Goal: Task Accomplishment & Management: Use online tool/utility

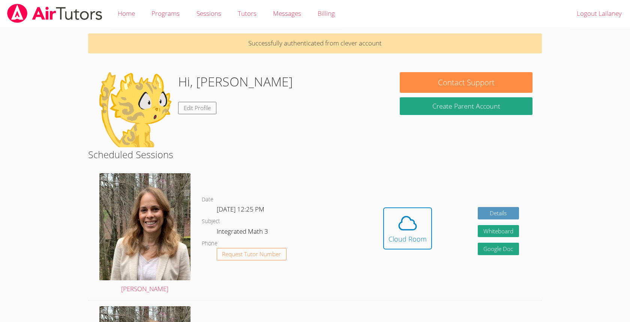
click at [286, 134] on div "Hi, Lailaney Edit Profile" at bounding box center [239, 109] width 284 height 75
click at [409, 226] on icon at bounding box center [407, 222] width 21 height 21
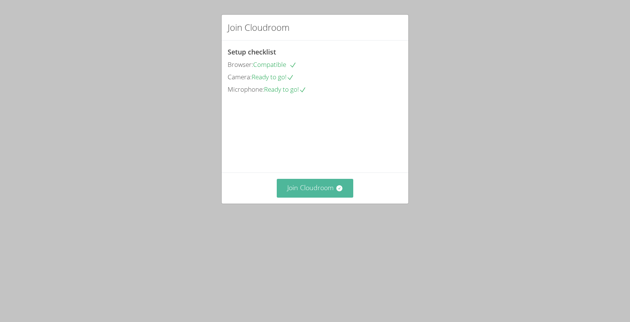
click at [325, 197] on button "Join Cloudroom" at bounding box center [315, 188] width 77 height 18
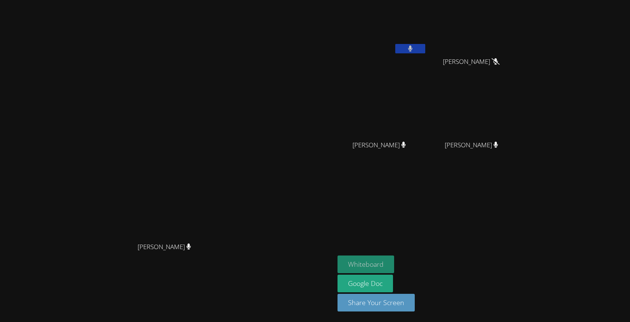
click at [394, 261] on button "Whiteboard" at bounding box center [366, 264] width 57 height 18
click at [426, 51] on button at bounding box center [410, 48] width 30 height 9
click at [414, 50] on icon at bounding box center [410, 48] width 8 height 6
click at [413, 49] on icon at bounding box center [410, 48] width 5 height 6
click at [522, 178] on aside "Lailaney [PERSON_NAME] [PERSON_NAME] [PERSON_NAME] [PERSON_NAME] [PERSON_NAME] …" at bounding box center [429, 161] width 188 height 322
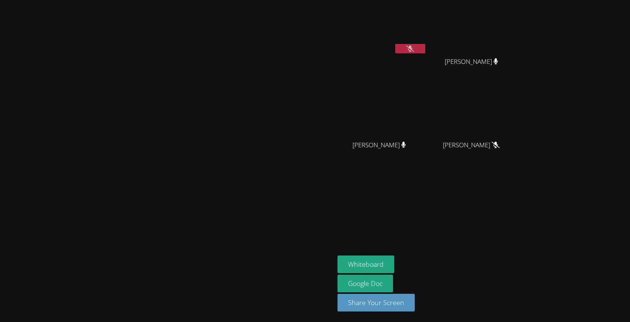
click at [426, 53] on button at bounding box center [410, 48] width 30 height 9
click at [426, 48] on button at bounding box center [410, 48] width 30 height 9
click at [426, 50] on button at bounding box center [410, 48] width 30 height 9
click at [426, 46] on button at bounding box center [410, 48] width 30 height 9
click at [522, 221] on aside "Lailaney [PERSON_NAME] [PERSON_NAME] [PERSON_NAME] [PERSON_NAME] [PERSON_NAME] …" at bounding box center [429, 161] width 188 height 322
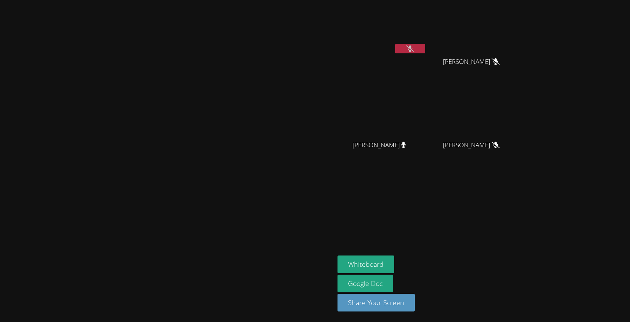
click at [426, 46] on button at bounding box center [410, 48] width 30 height 9
click at [426, 50] on button at bounding box center [410, 48] width 30 height 9
click at [414, 46] on icon at bounding box center [410, 48] width 8 height 6
click at [426, 48] on button at bounding box center [410, 48] width 30 height 9
click at [522, 194] on aside "Lailaney [PERSON_NAME] [PERSON_NAME] [PERSON_NAME] [PERSON_NAME] [PERSON_NAME] …" at bounding box center [429, 161] width 188 height 322
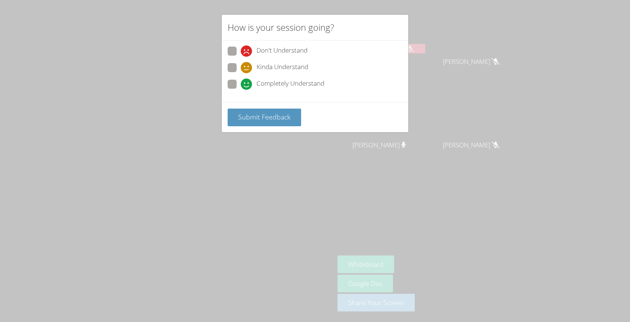
click at [311, 84] on span "Completely Understand" at bounding box center [291, 83] width 68 height 11
click at [247, 84] on input "Completely Understand" at bounding box center [244, 83] width 6 height 6
radio input "true"
click at [272, 121] on button "Submit Feedback" at bounding box center [265, 117] width 74 height 18
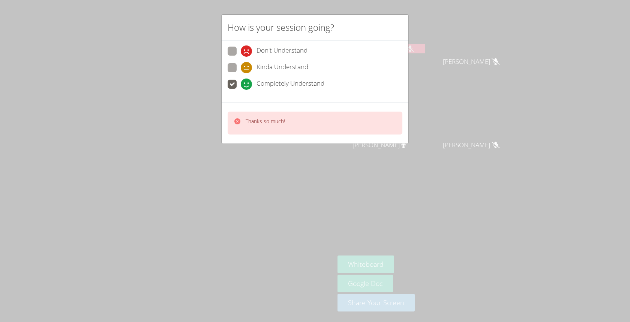
click at [283, 126] on div "Thanks so much!" at bounding box center [265, 122] width 39 height 11
click at [241, 120] on icon at bounding box center [238, 121] width 8 height 8
click at [236, 120] on icon at bounding box center [238, 121] width 6 height 6
click at [256, 119] on p "Thanks so much!" at bounding box center [265, 121] width 39 height 8
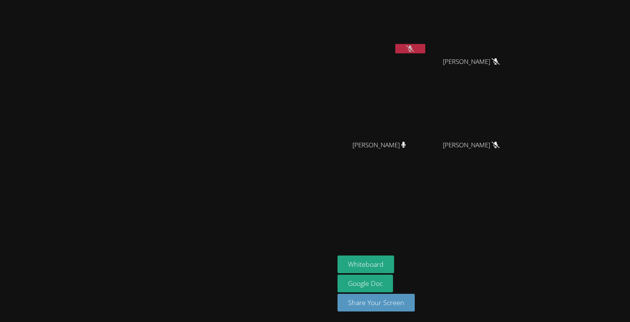
click at [426, 45] on button at bounding box center [410, 48] width 30 height 9
click at [426, 46] on button at bounding box center [410, 48] width 30 height 9
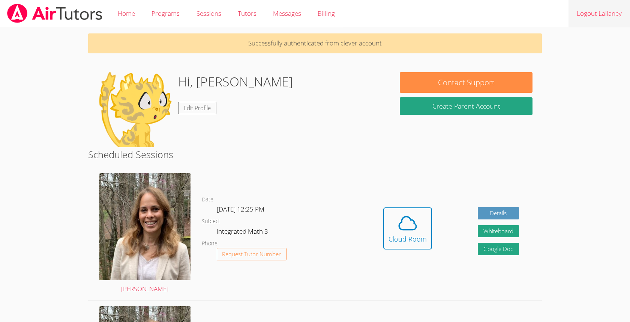
click at [578, 15] on link "Logout Lailaney" at bounding box center [600, 13] width 62 height 27
